Goal: Navigation & Orientation: Understand site structure

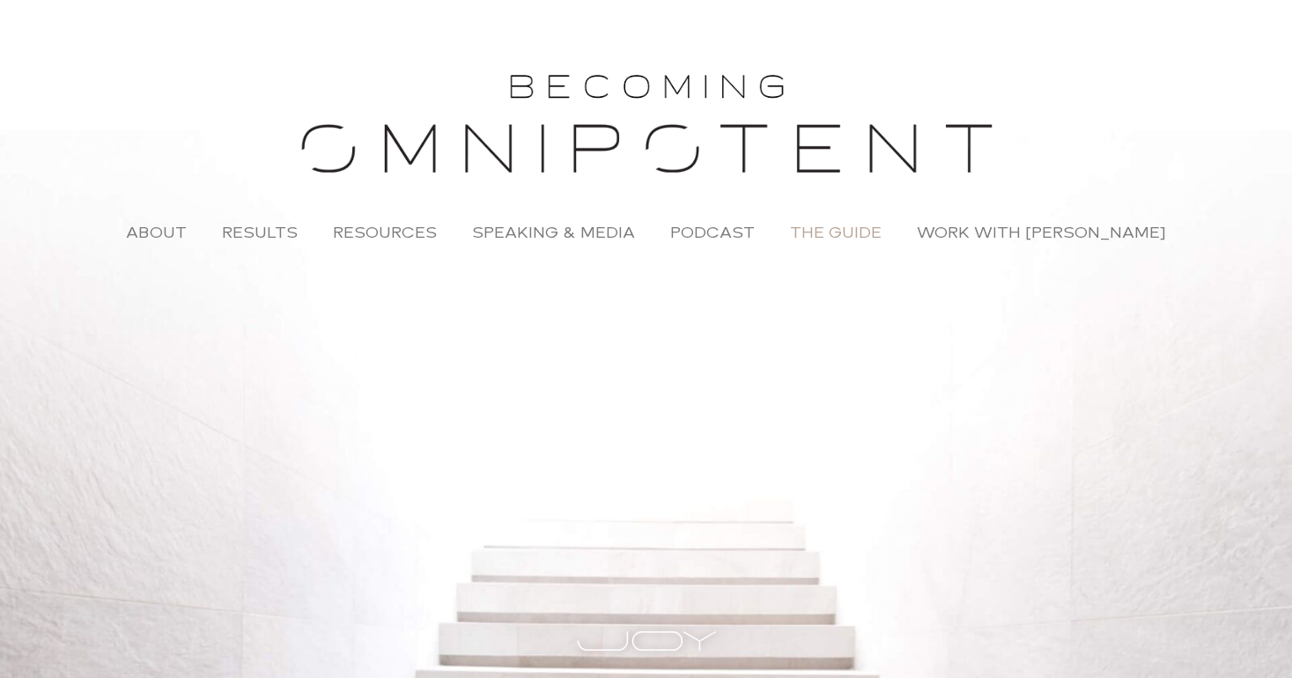
click at [838, 235] on link "The Guide" at bounding box center [835, 232] width 127 height 41
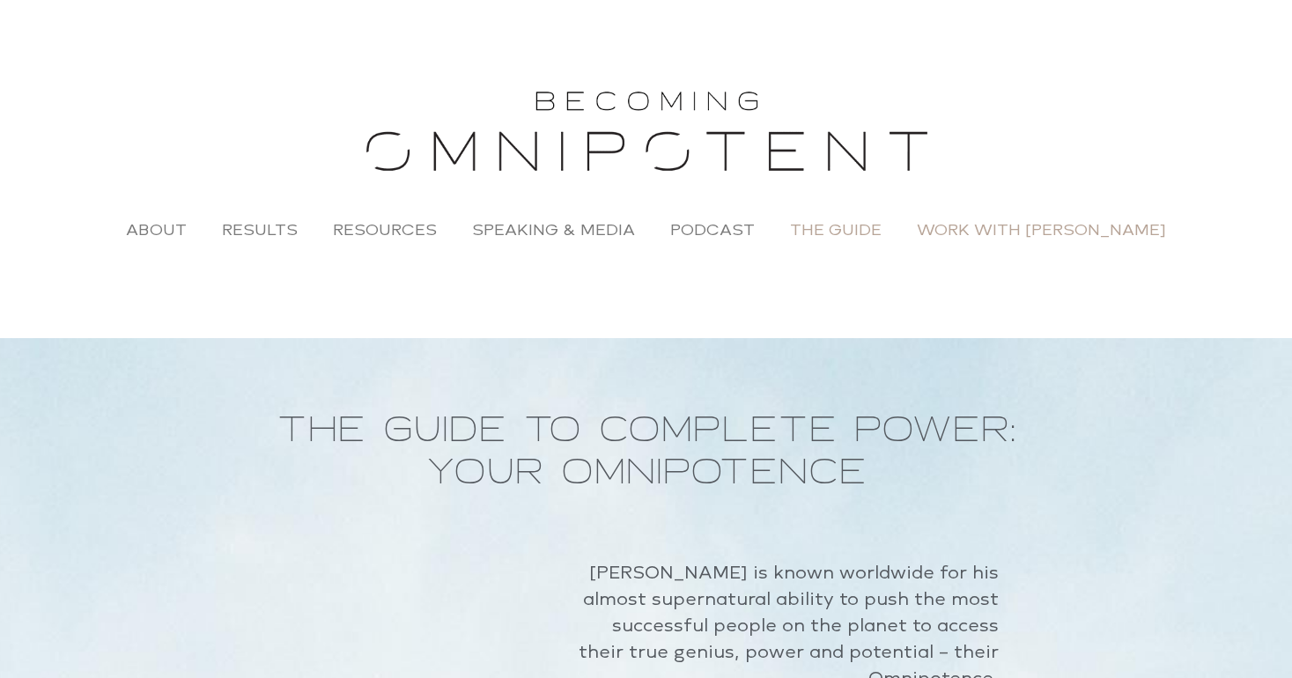
click at [984, 228] on link "Work with [PERSON_NAME]" at bounding box center [1041, 230] width 284 height 41
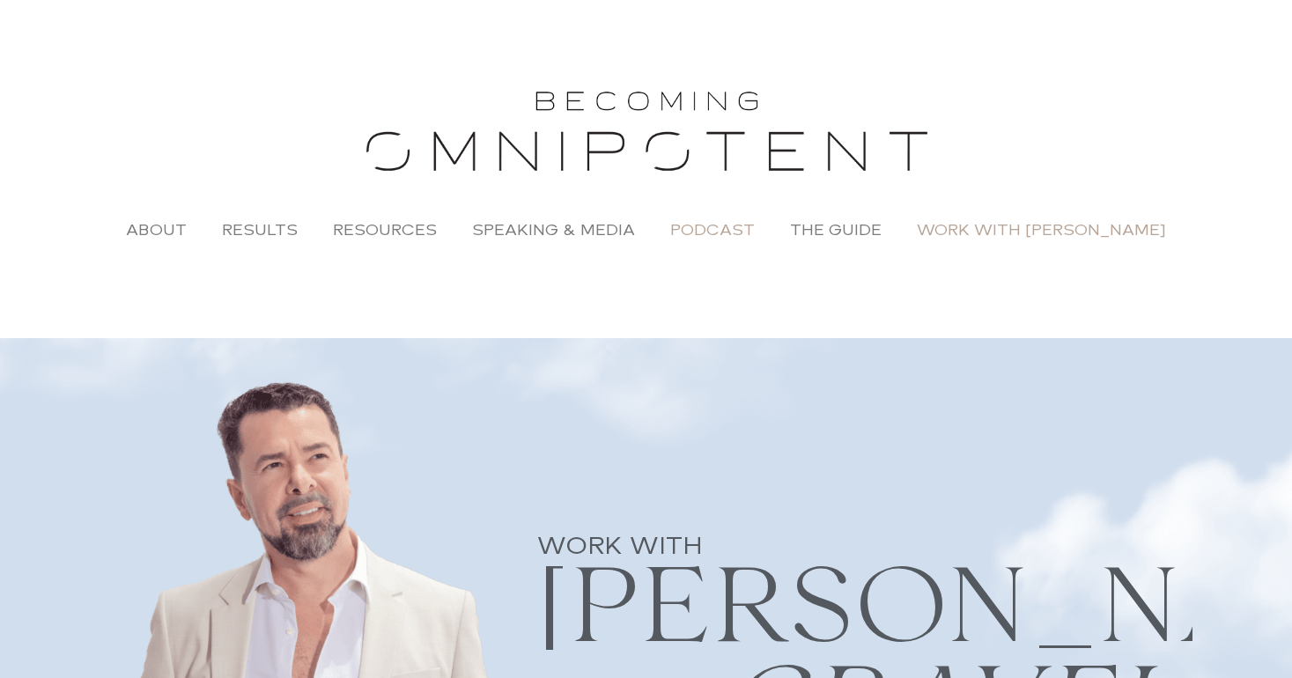
click at [733, 227] on link "Podcast" at bounding box center [713, 230] width 120 height 41
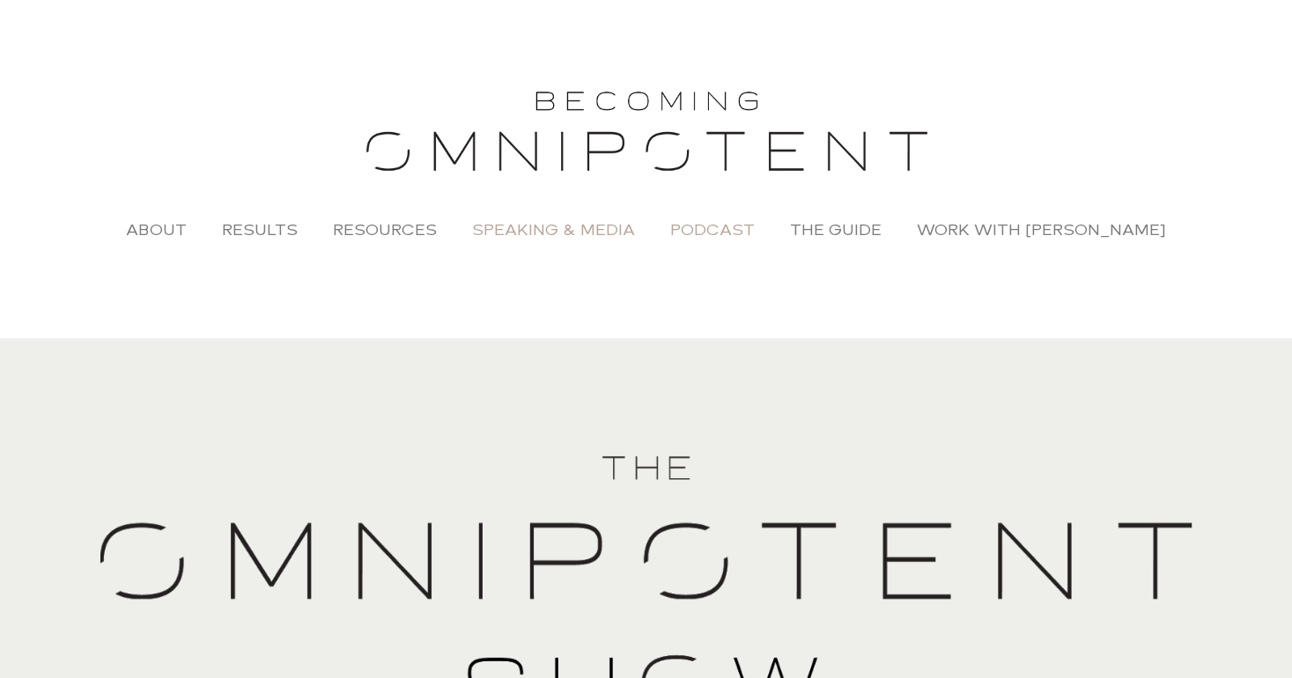
click at [559, 227] on link "Speaking & Media" at bounding box center [553, 230] width 198 height 41
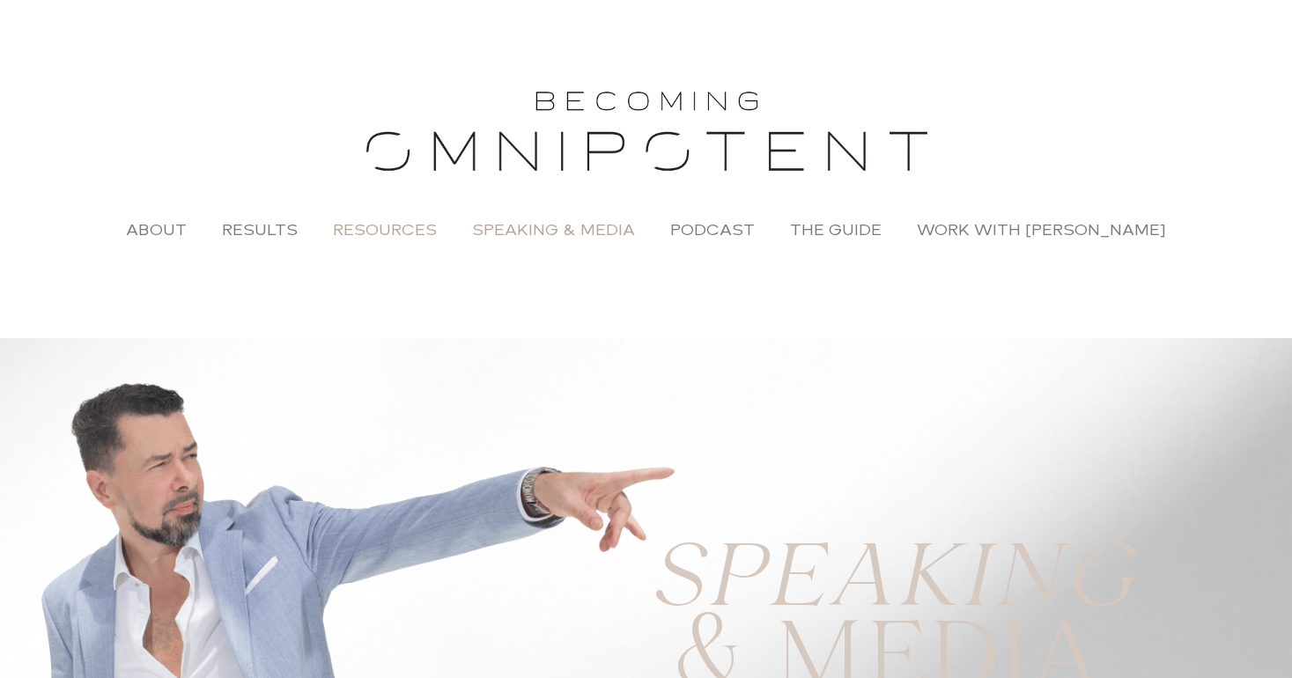
click at [397, 228] on link "Resources" at bounding box center [384, 230] width 139 height 41
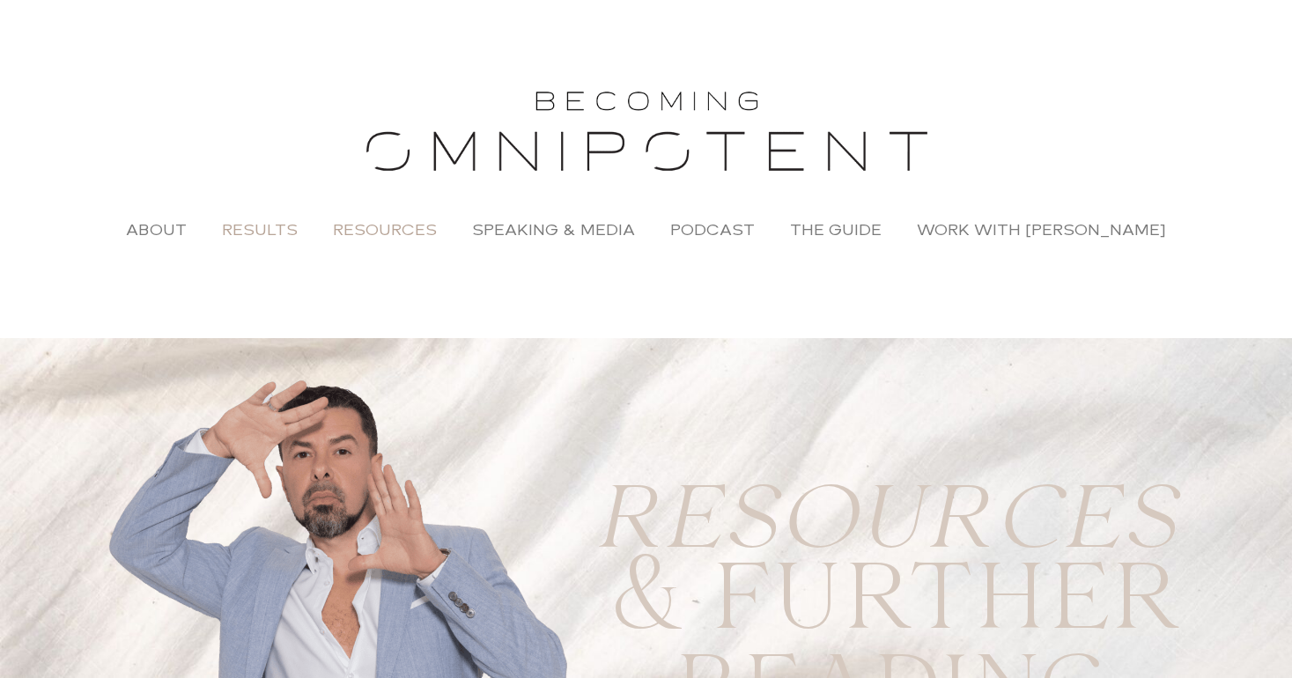
click at [272, 230] on link "Results" at bounding box center [259, 230] width 111 height 41
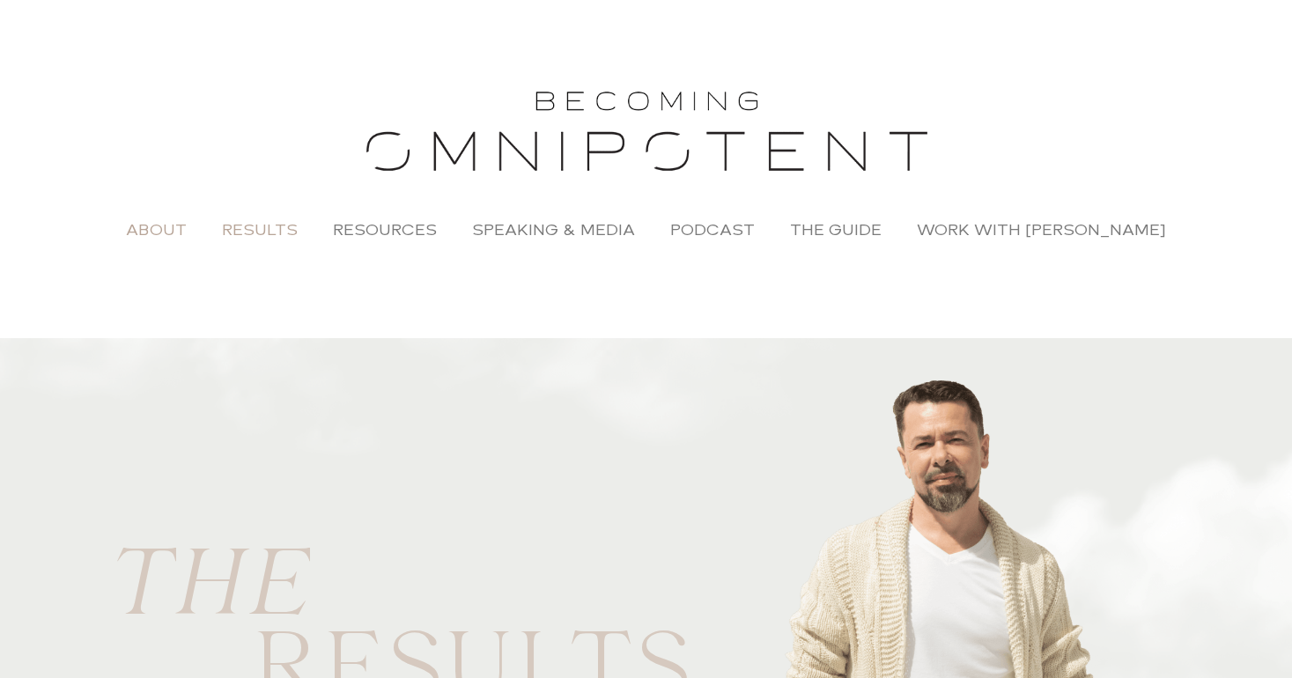
click at [170, 232] on link "About" at bounding box center [156, 230] width 96 height 41
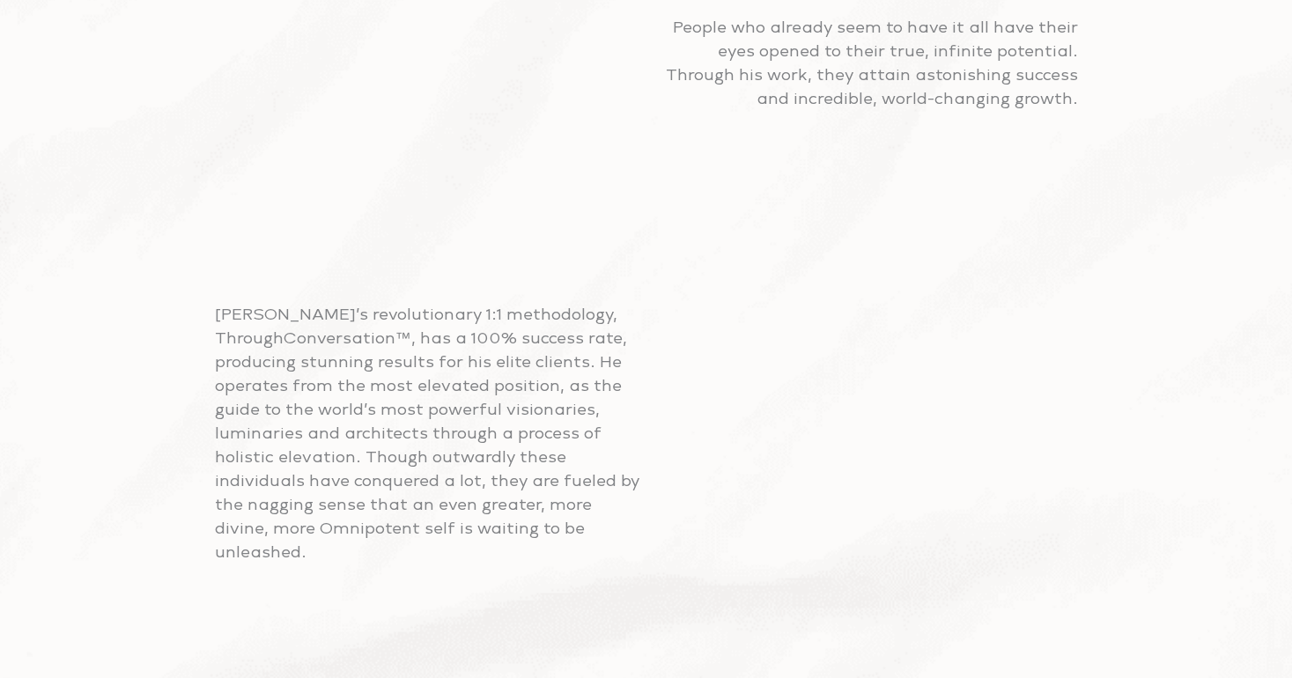
scroll to position [2215, 0]
